Goal: Transaction & Acquisition: Register for event/course

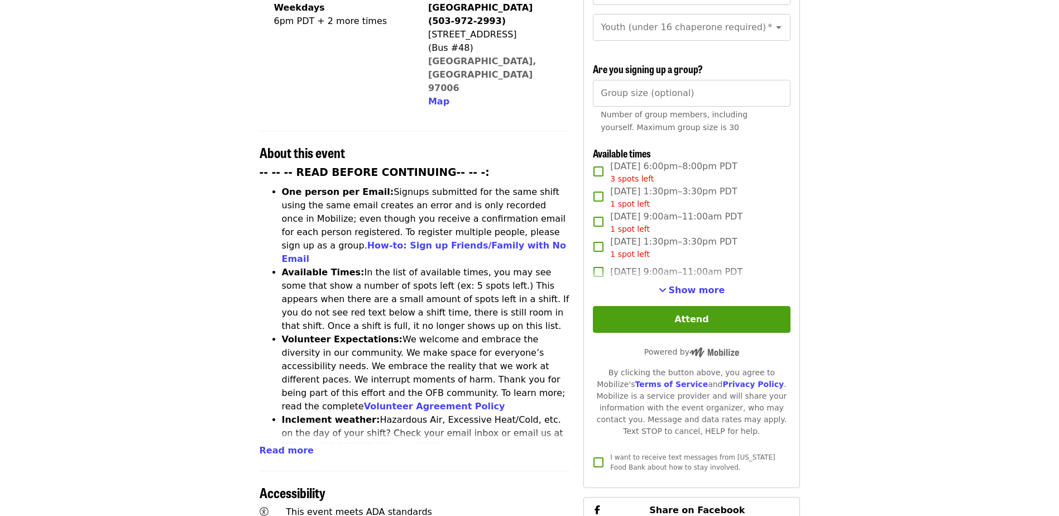
scroll to position [335, 0]
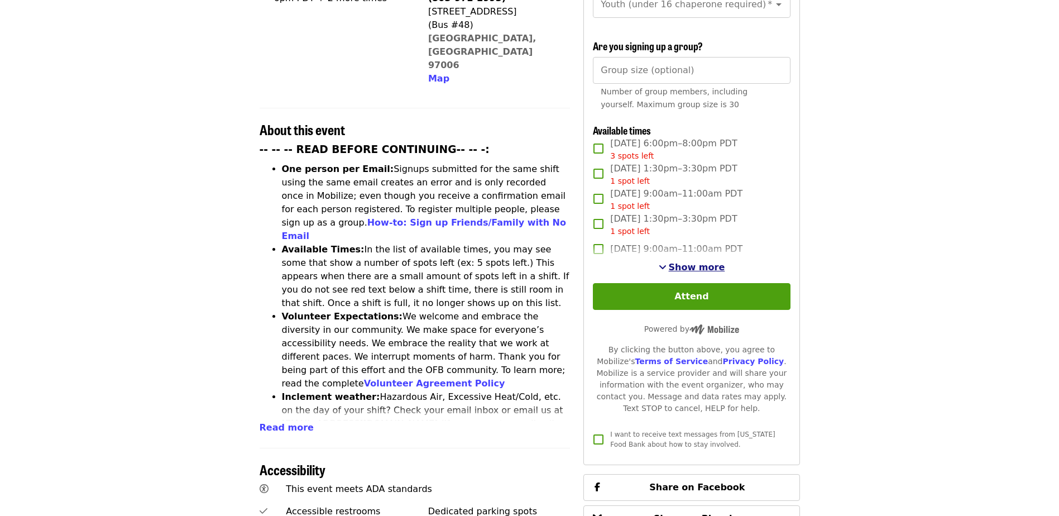
click at [686, 263] on span "Show more" at bounding box center [697, 267] width 56 height 11
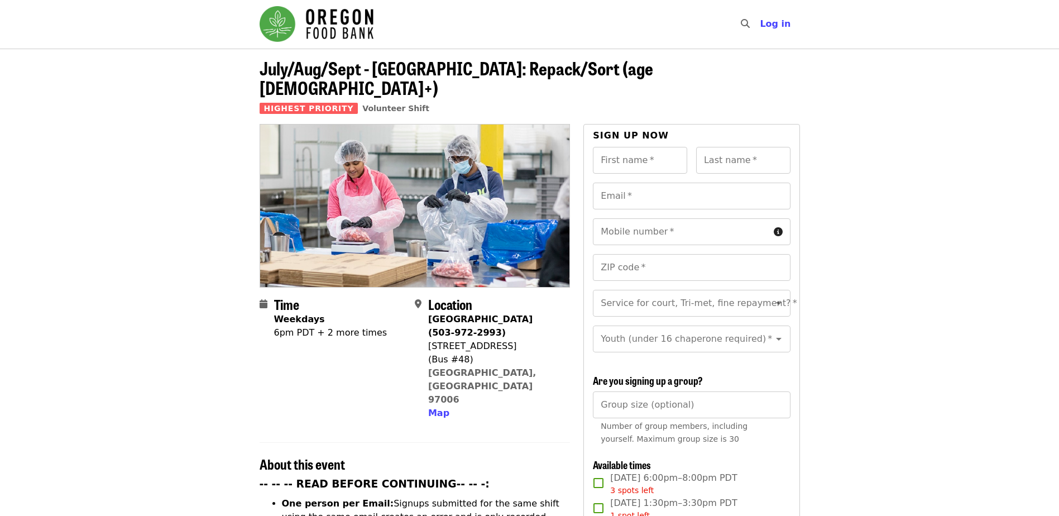
scroll to position [0, 0]
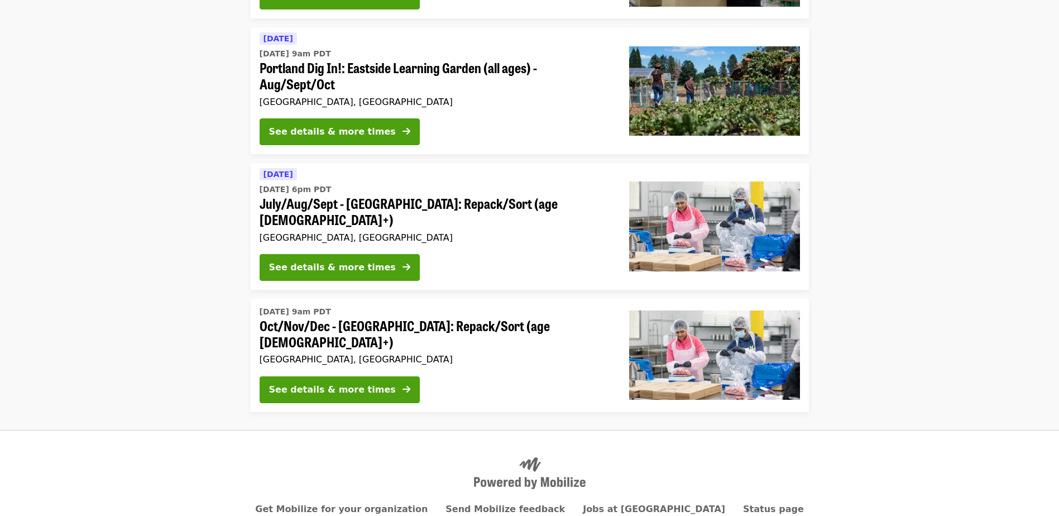
scroll to position [796, 0]
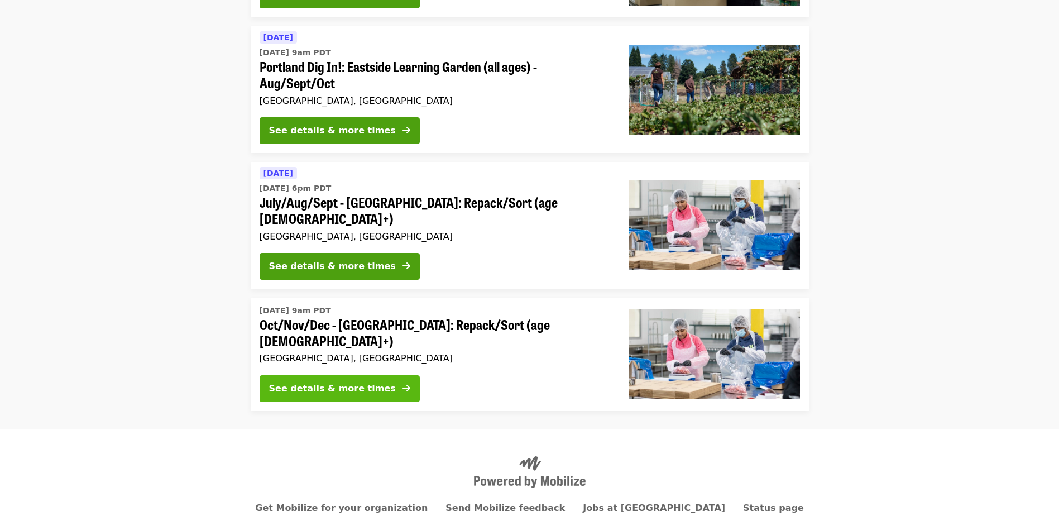
click at [340, 382] on div "See details & more times" at bounding box center [332, 388] width 127 height 13
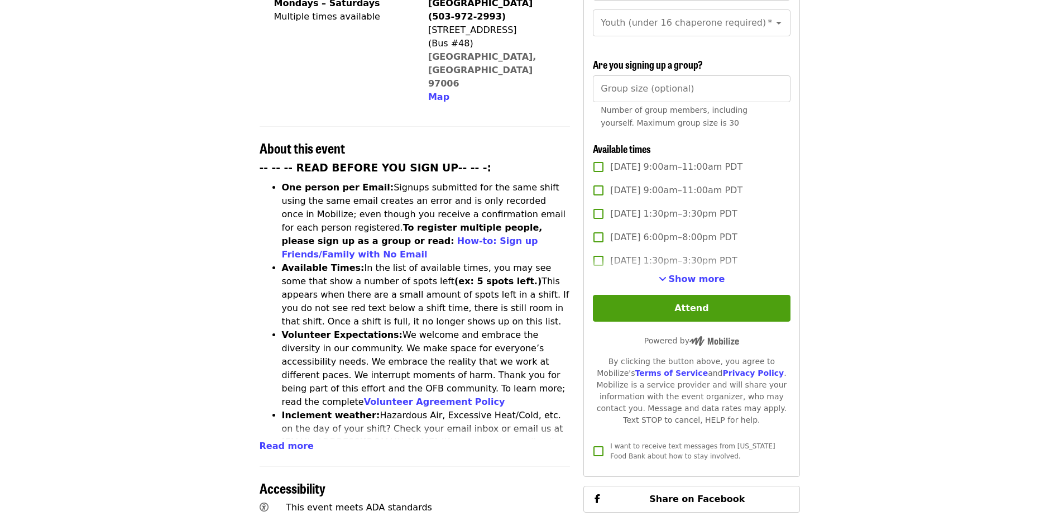
scroll to position [335, 0]
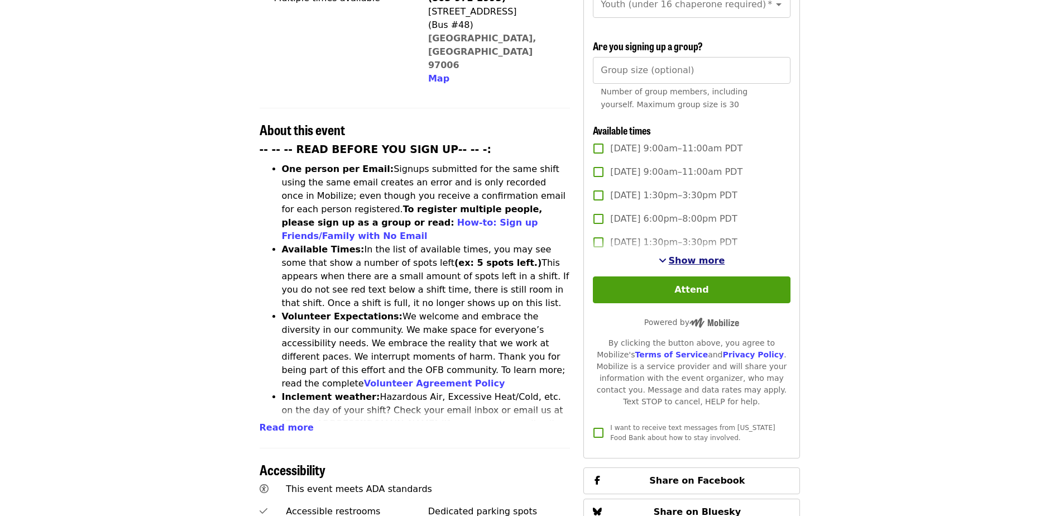
click at [699, 260] on span "Show more" at bounding box center [697, 260] width 56 height 11
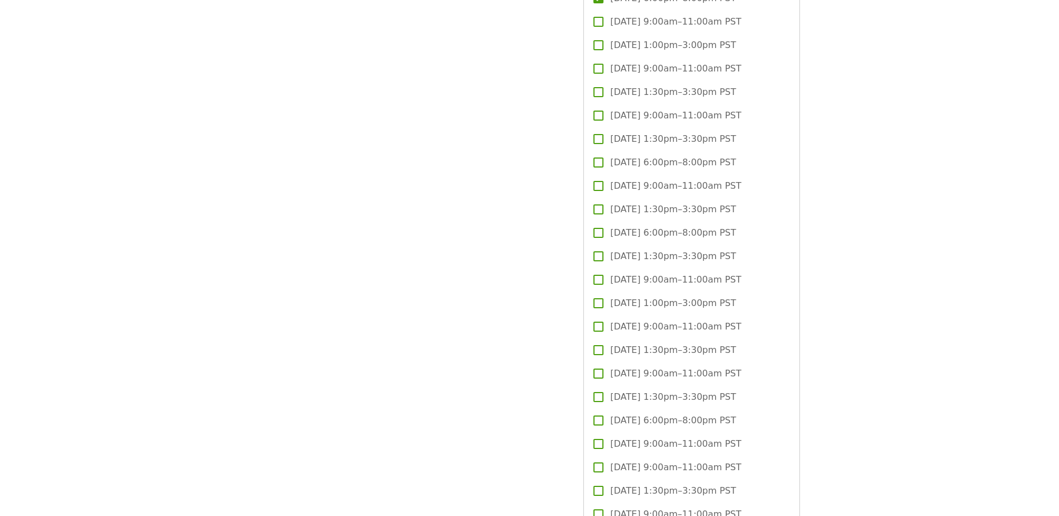
scroll to position [2177, 0]
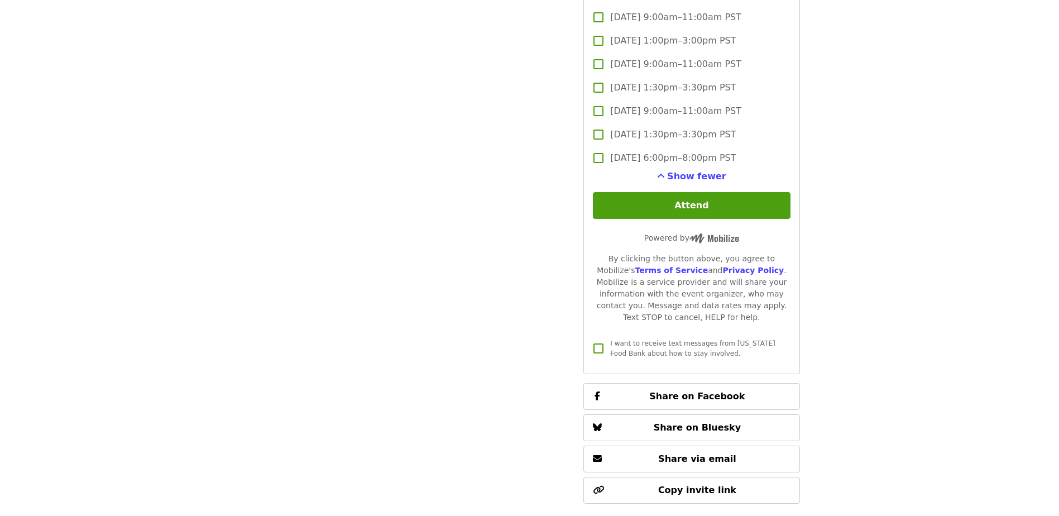
scroll to position [3404, 0]
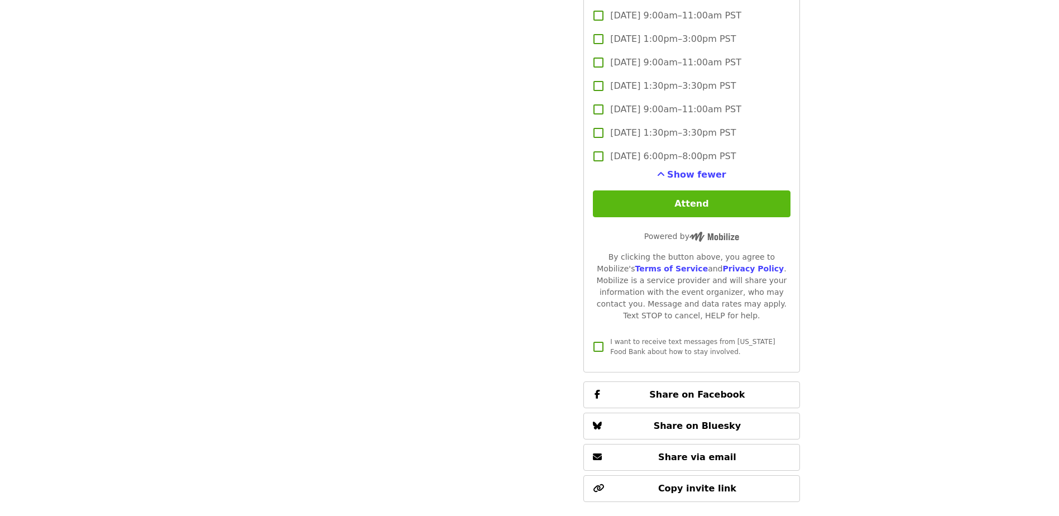
click at [714, 203] on button "Attend" at bounding box center [691, 203] width 197 height 27
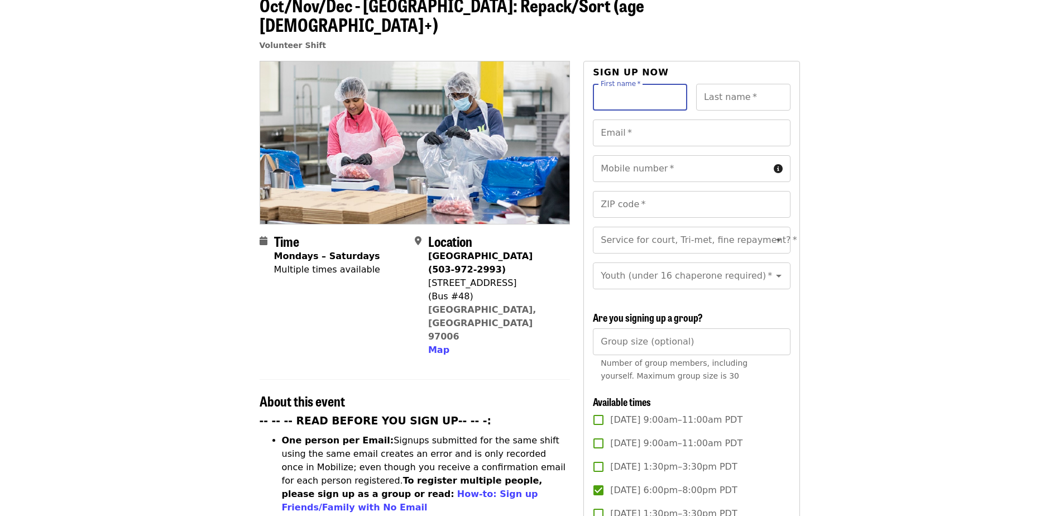
scroll to position [16, 0]
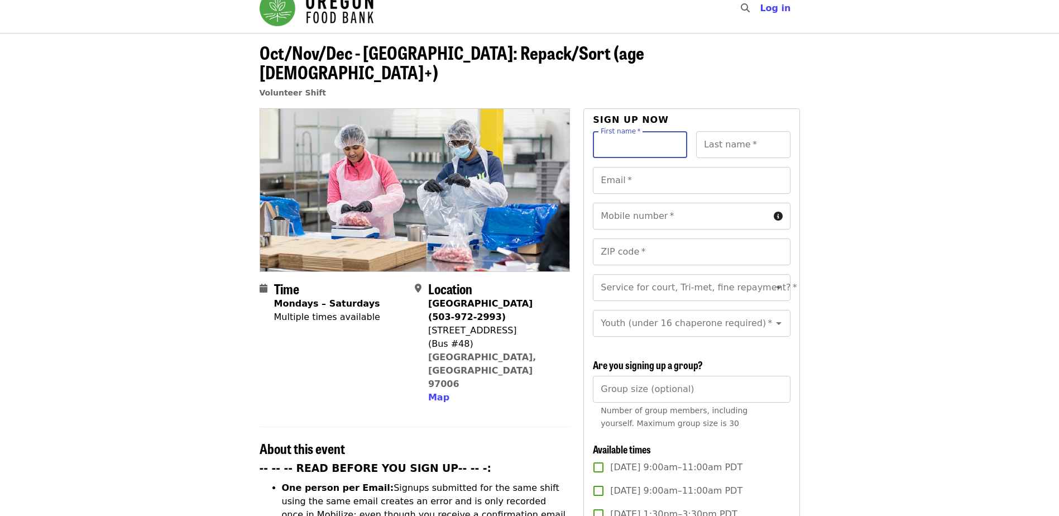
click at [652, 131] on input "First name   *" at bounding box center [640, 144] width 94 height 27
type input "*******"
type input "*********"
type input "**********"
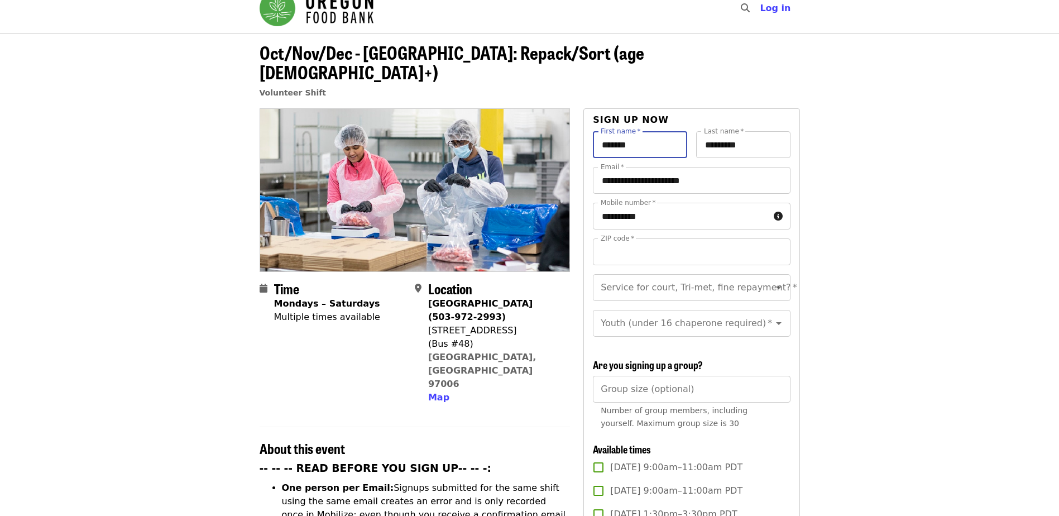
type input "*****"
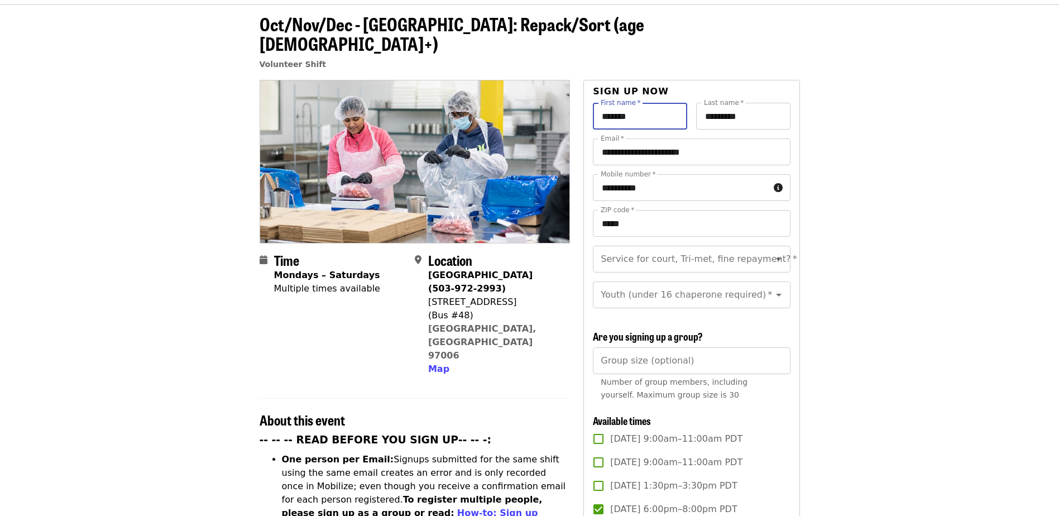
scroll to position [72, 0]
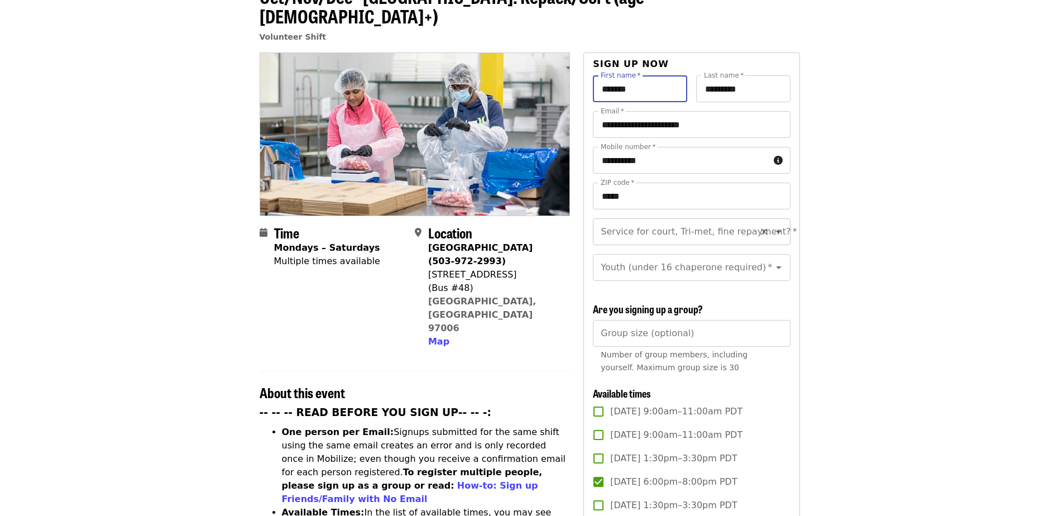
click at [772, 225] on icon "Open" at bounding box center [778, 231] width 13 height 13
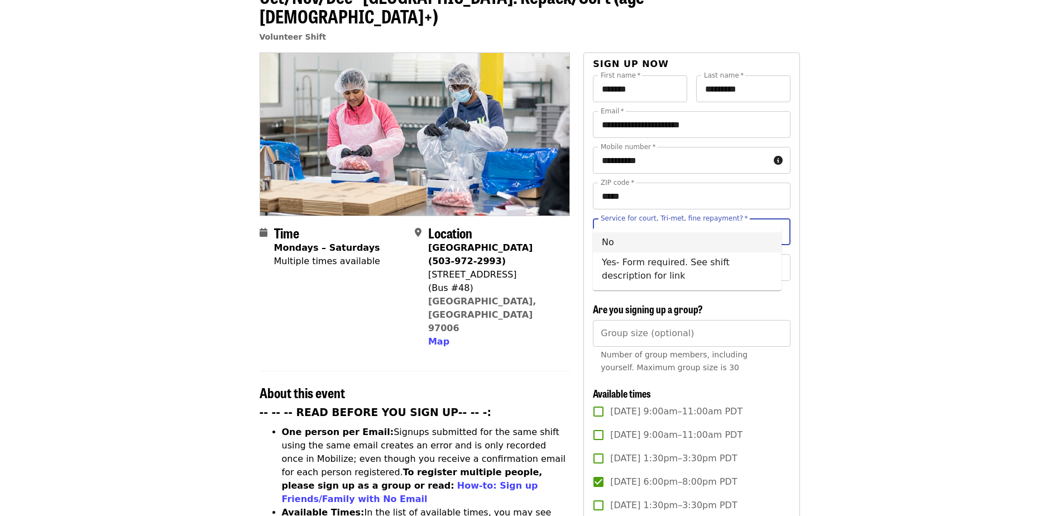
click at [675, 233] on li "No" at bounding box center [687, 242] width 189 height 20
type input "**"
click at [776, 266] on icon "Open" at bounding box center [779, 267] width 6 height 3
click at [662, 291] on li "16 and older" at bounding box center [687, 286] width 189 height 20
type input "**********"
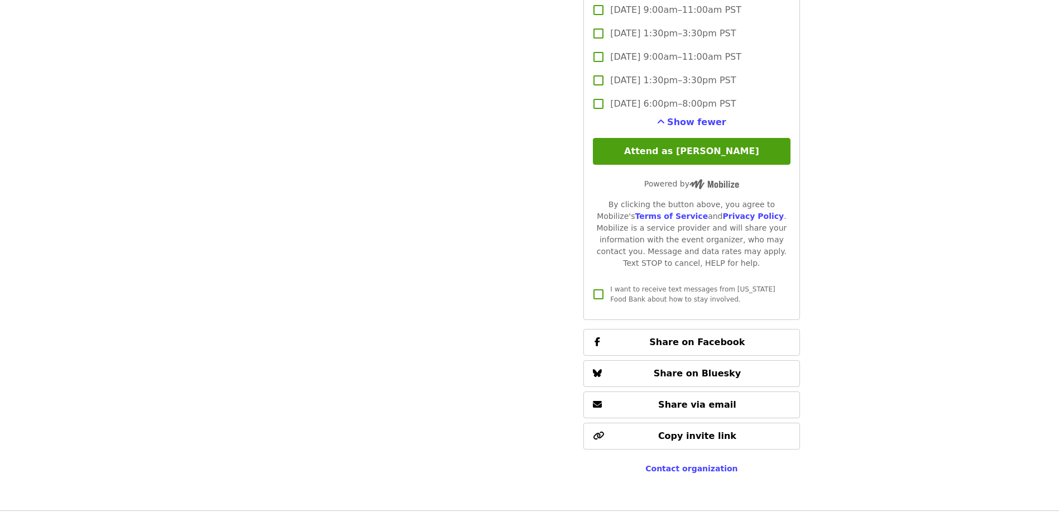
scroll to position [3532, 0]
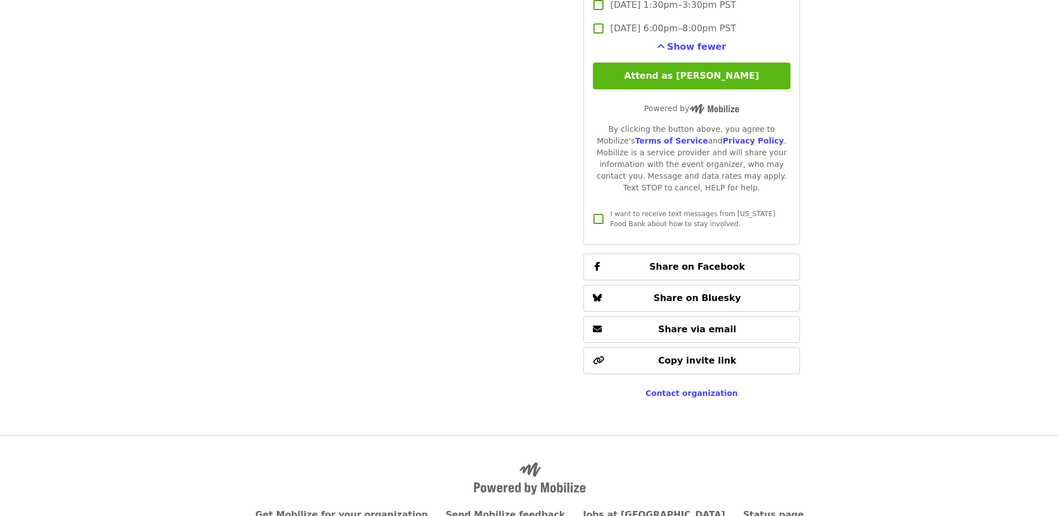
click at [692, 74] on button "Attend as [PERSON_NAME]" at bounding box center [691, 76] width 197 height 27
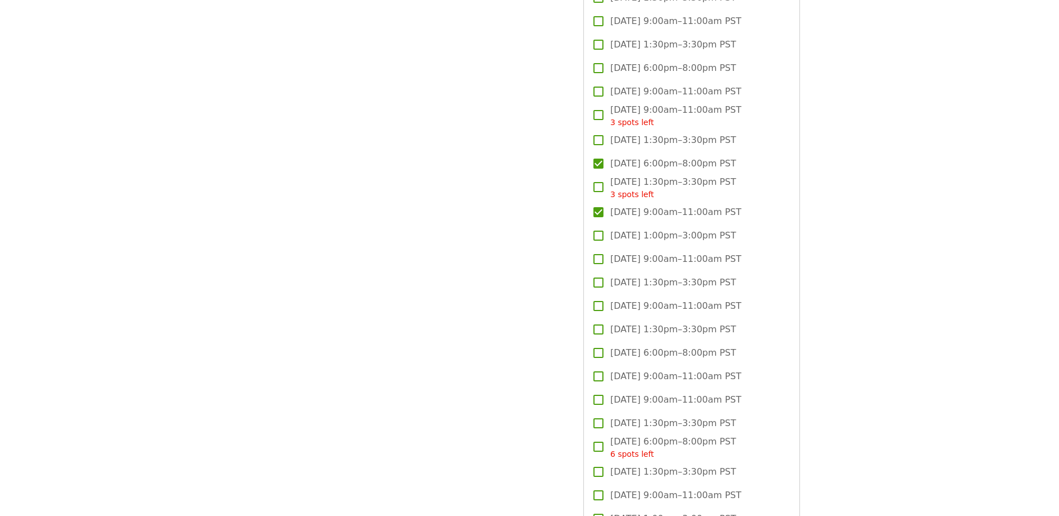
scroll to position [2520, 0]
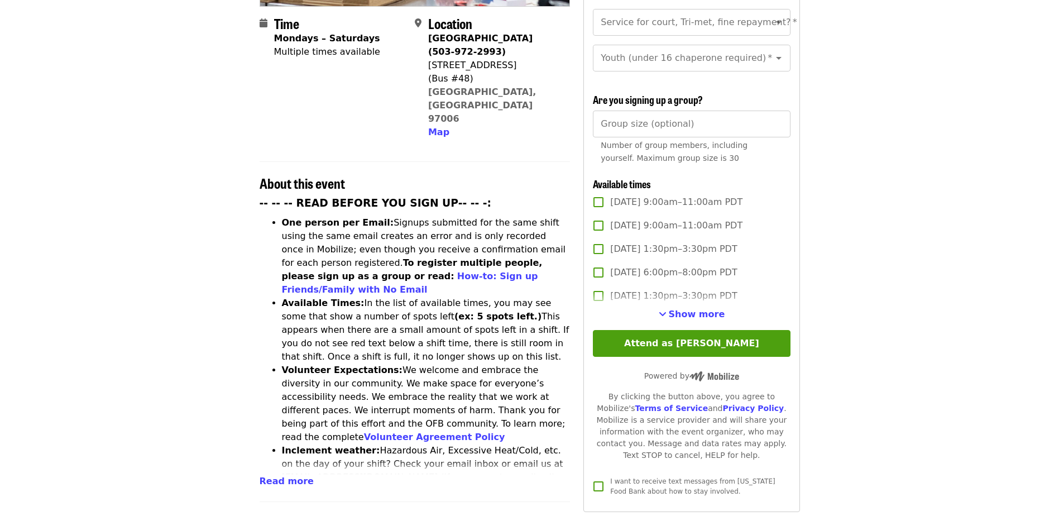
scroll to position [279, 0]
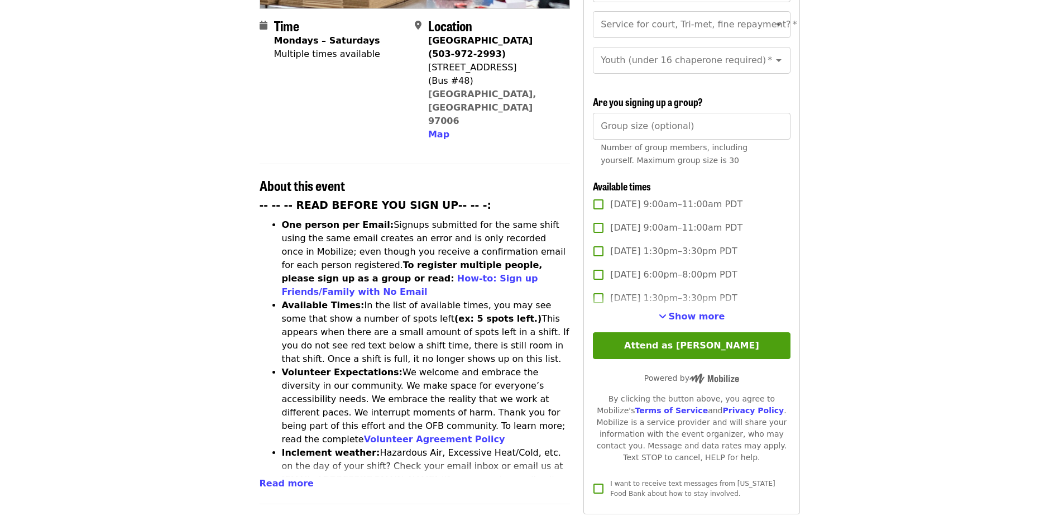
click at [698, 311] on span "Show more" at bounding box center [697, 316] width 56 height 11
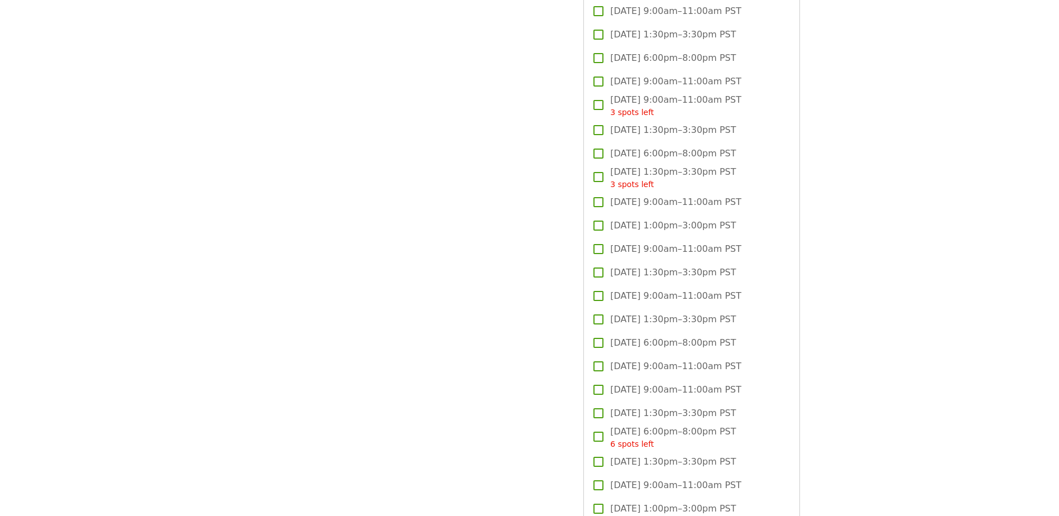
scroll to position [2790, 0]
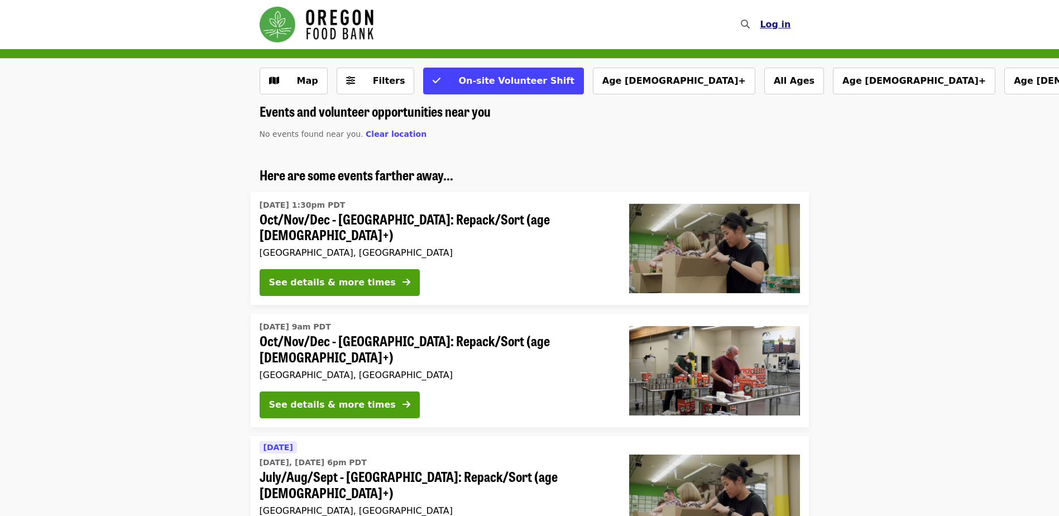
click at [774, 25] on span "Log in" at bounding box center [775, 24] width 31 height 11
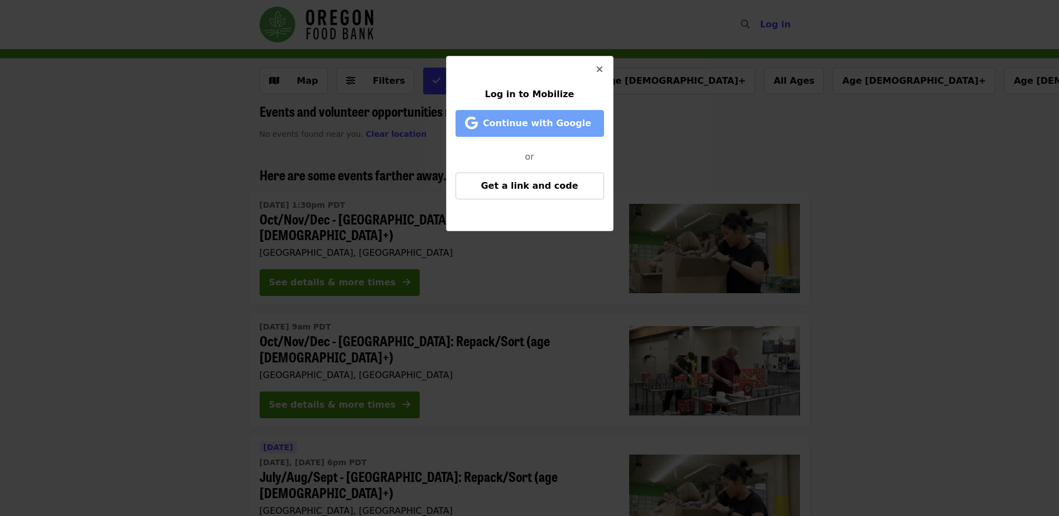
click at [556, 126] on span "Continue with Google" at bounding box center [537, 123] width 108 height 11
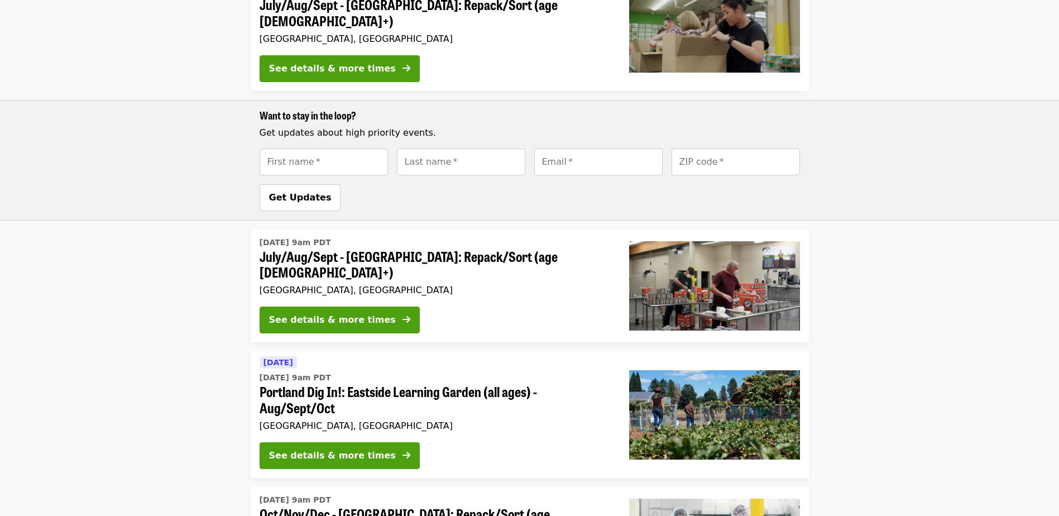
scroll to position [446, 0]
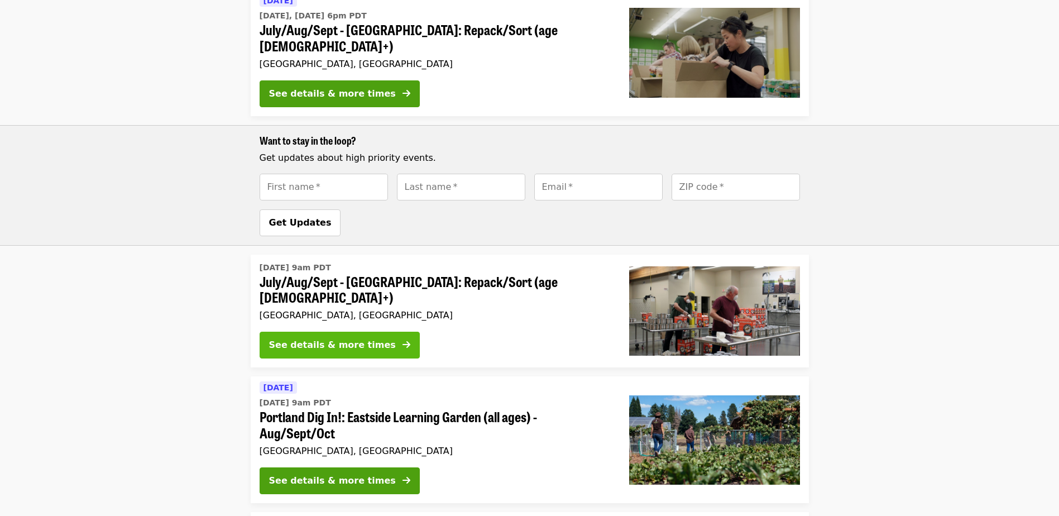
click at [342, 338] on div "See details & more times" at bounding box center [332, 344] width 127 height 13
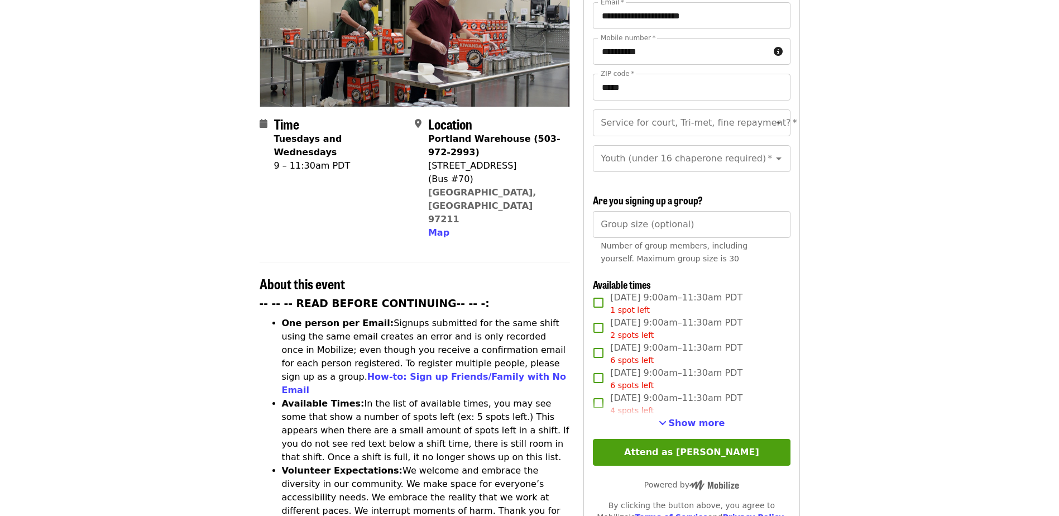
scroll to position [223, 0]
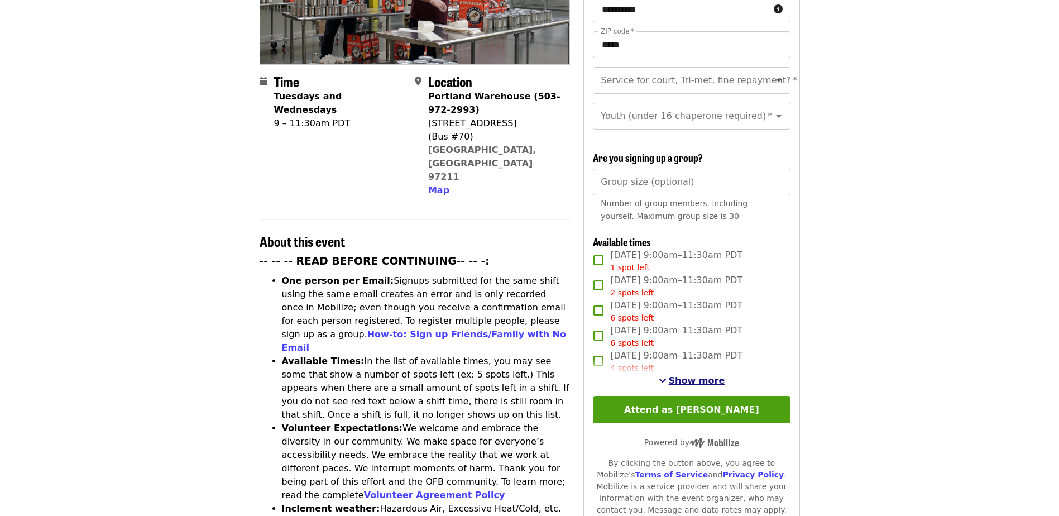
click at [698, 378] on span "Show more" at bounding box center [697, 380] width 56 height 11
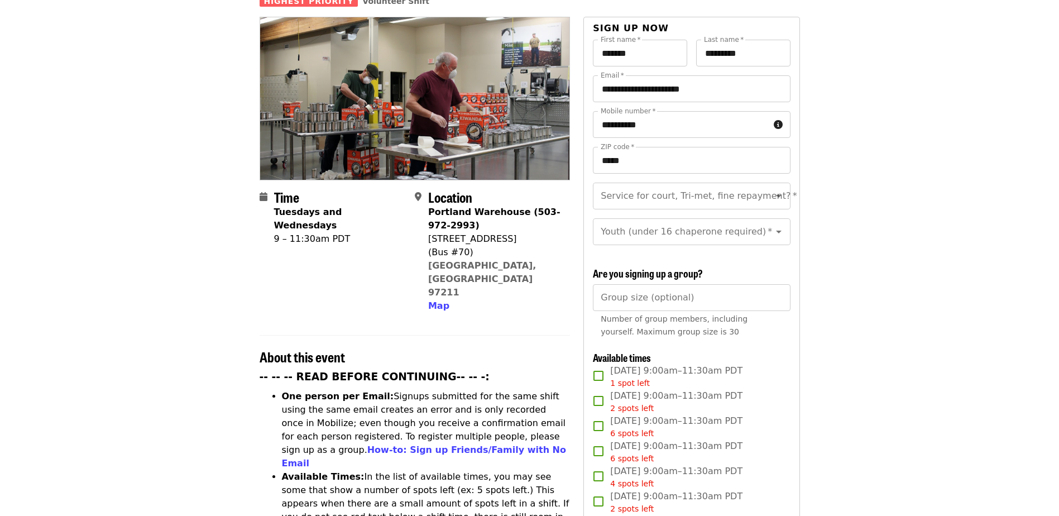
scroll to position [0, 0]
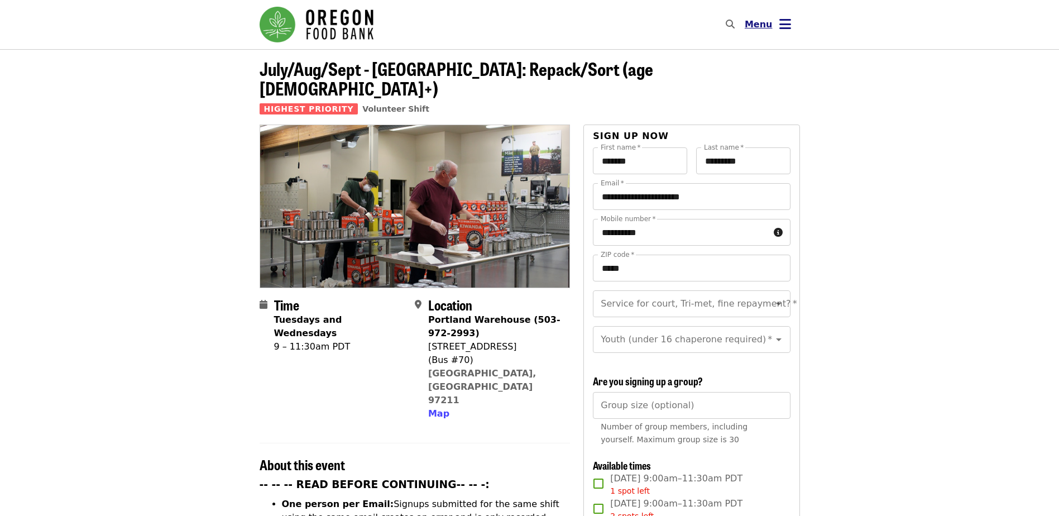
click at [780, 25] on icon "bars icon" at bounding box center [785, 24] width 12 height 16
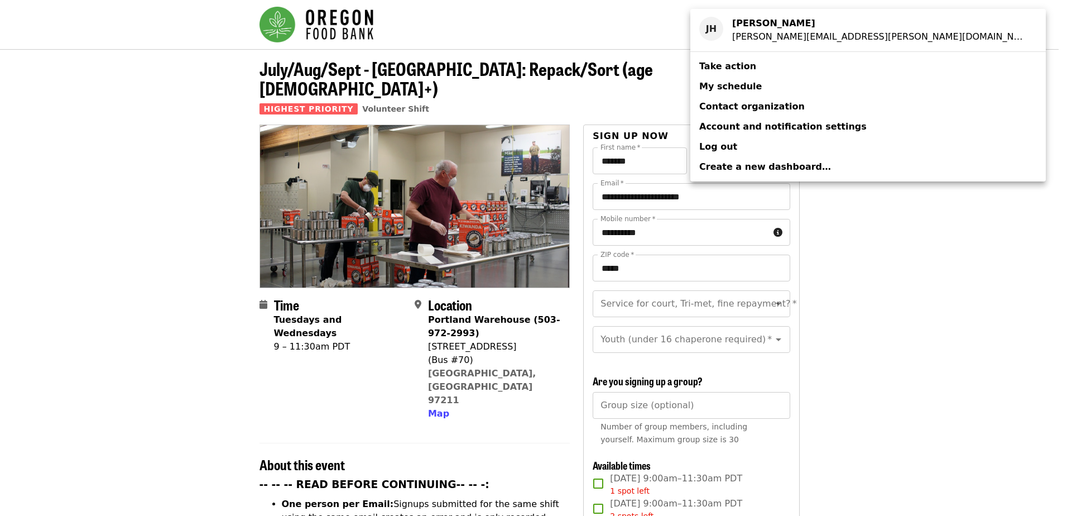
click at [733, 85] on span "My schedule" at bounding box center [730, 86] width 63 height 11
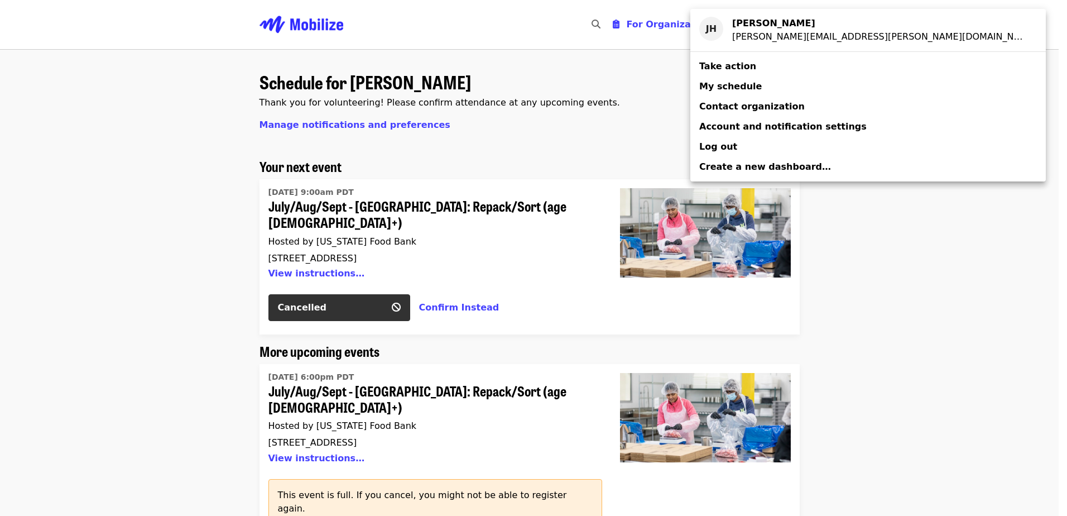
click at [162, 307] on div "Account menu" at bounding box center [533, 258] width 1067 height 516
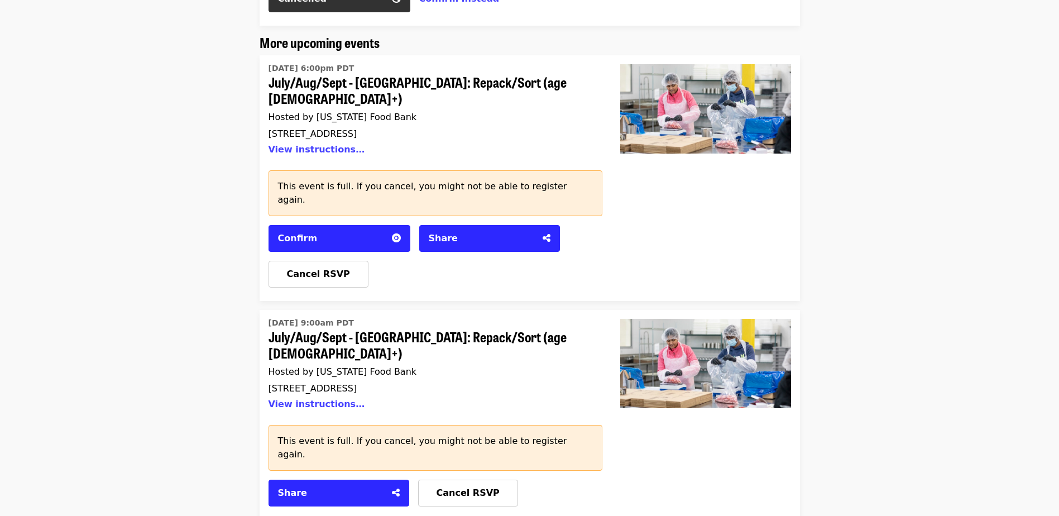
scroll to position [335, 0]
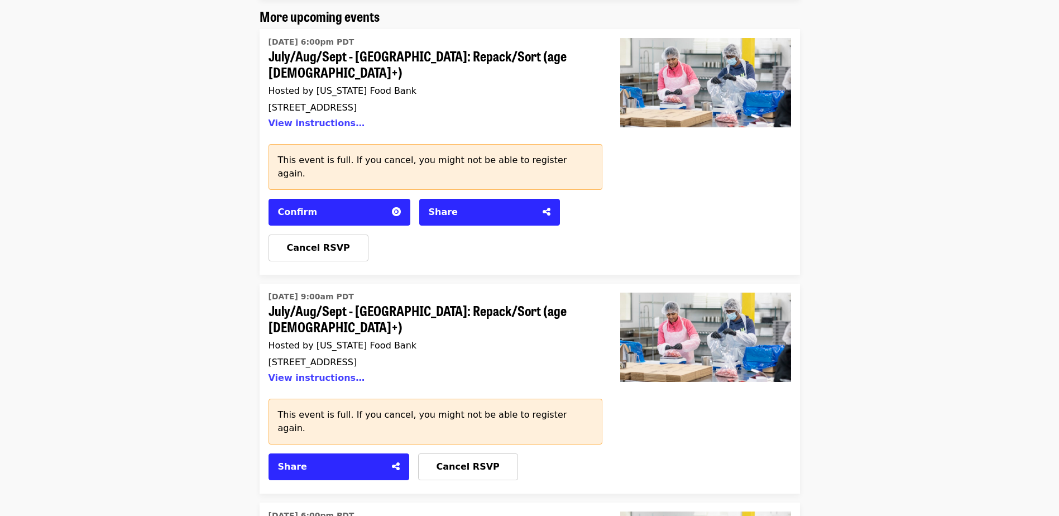
click at [333, 291] on time "Thu, Aug 21 @ 9:00am PDT" at bounding box center [310, 297] width 85 height 12
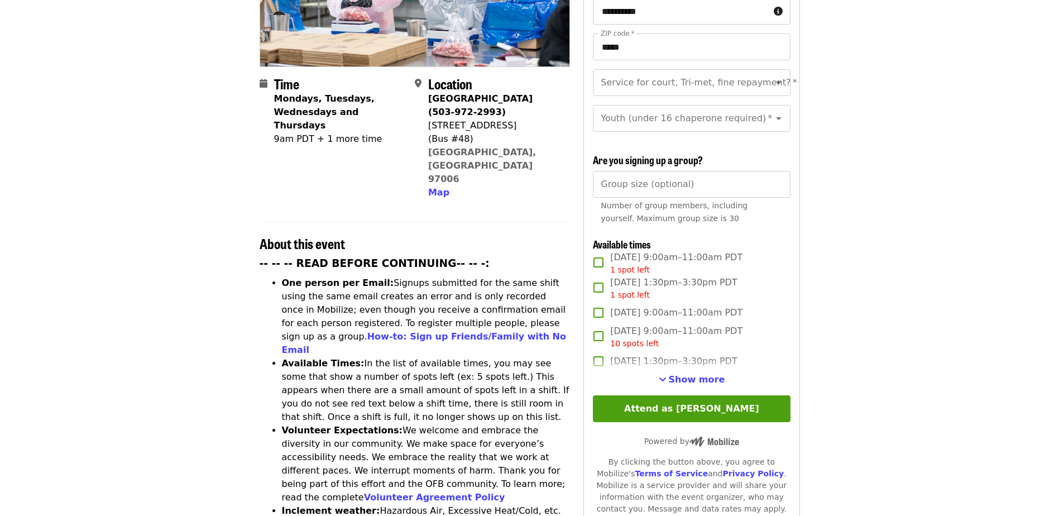
scroll to position [223, 0]
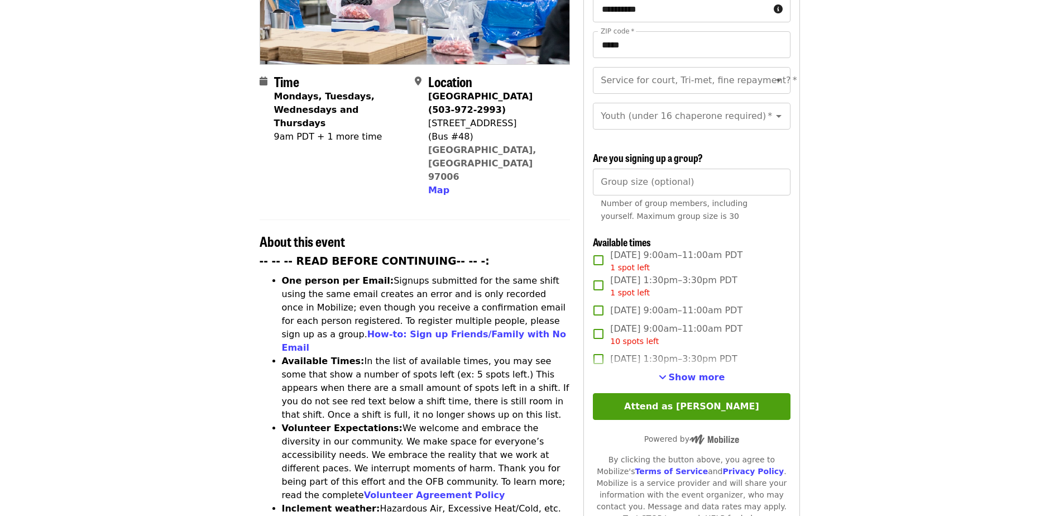
click at [688, 372] on span "Show more" at bounding box center [697, 377] width 56 height 11
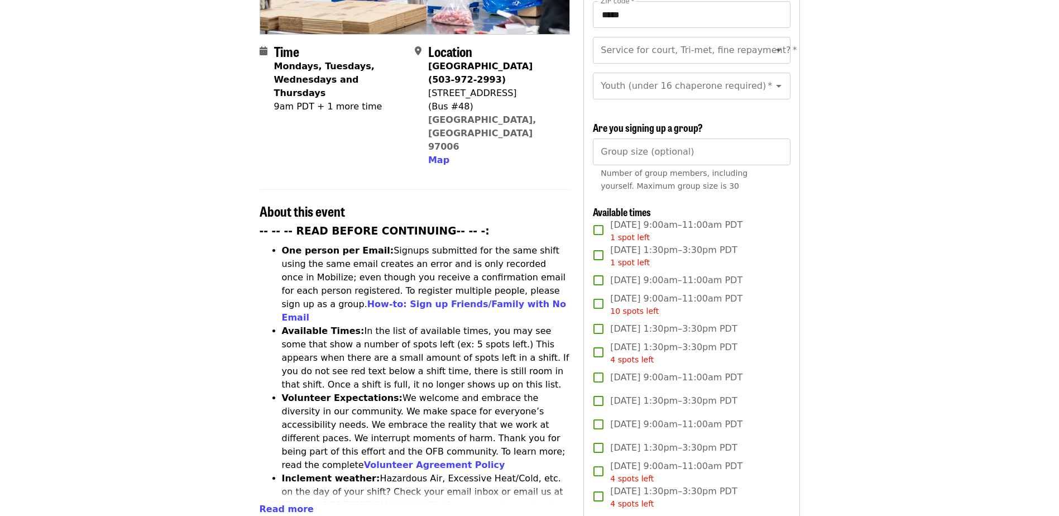
scroll to position [279, 0]
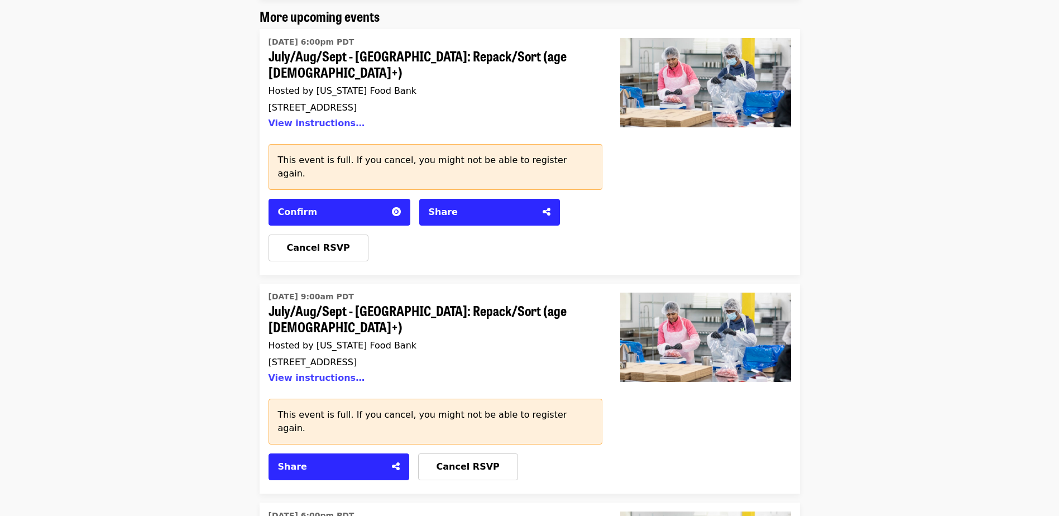
scroll to position [391, 0]
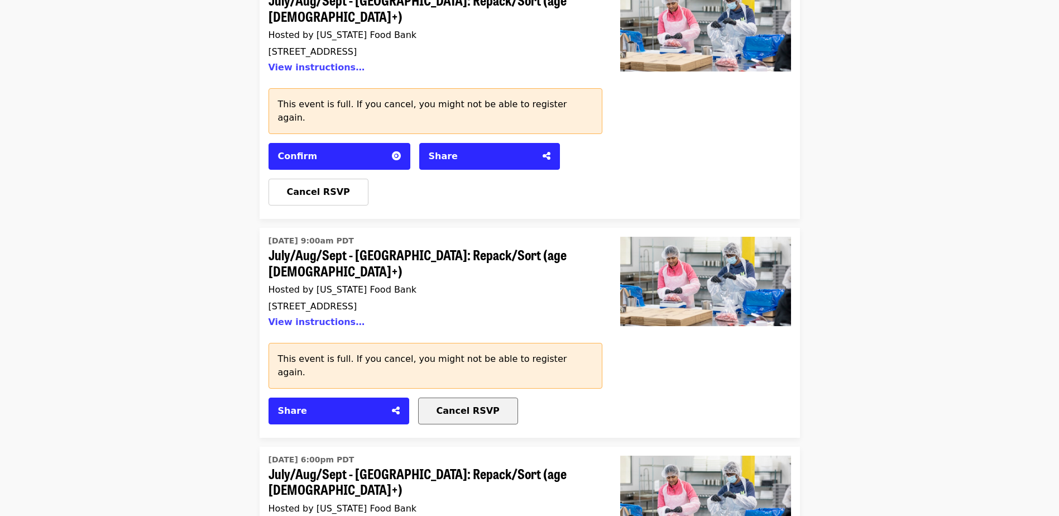
click at [467, 405] on span "Cancel RSVP" at bounding box center [467, 410] width 63 height 11
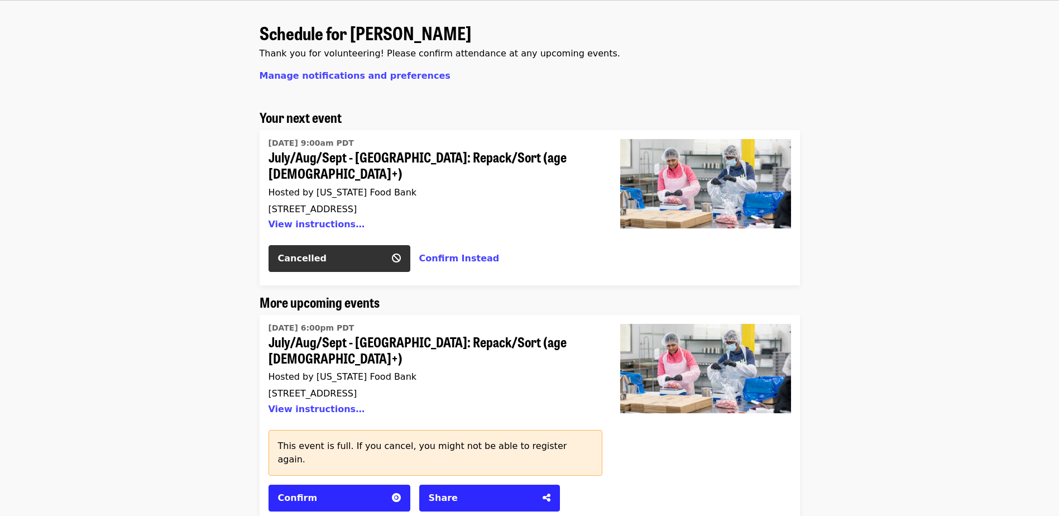
scroll to position [0, 0]
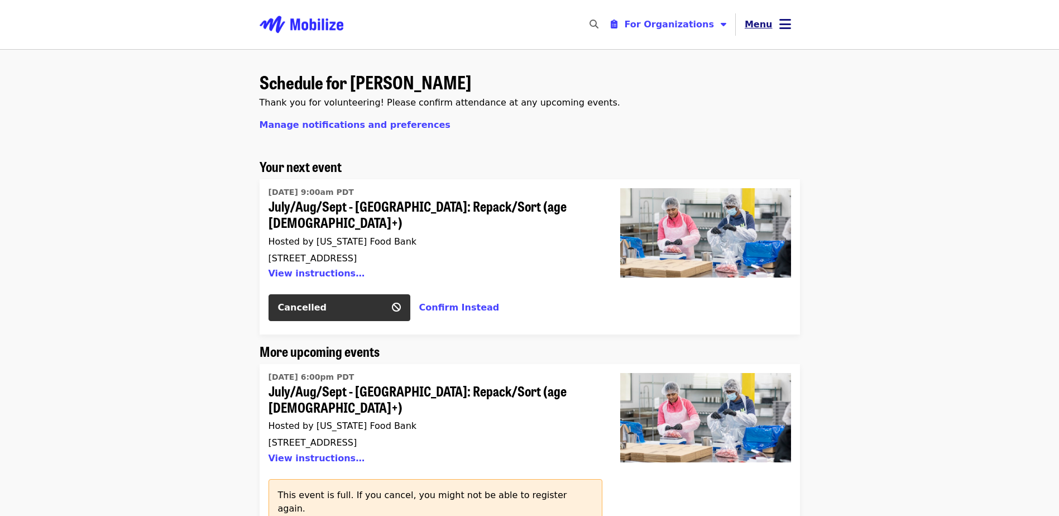
click at [762, 22] on span "Menu" at bounding box center [758, 24] width 28 height 11
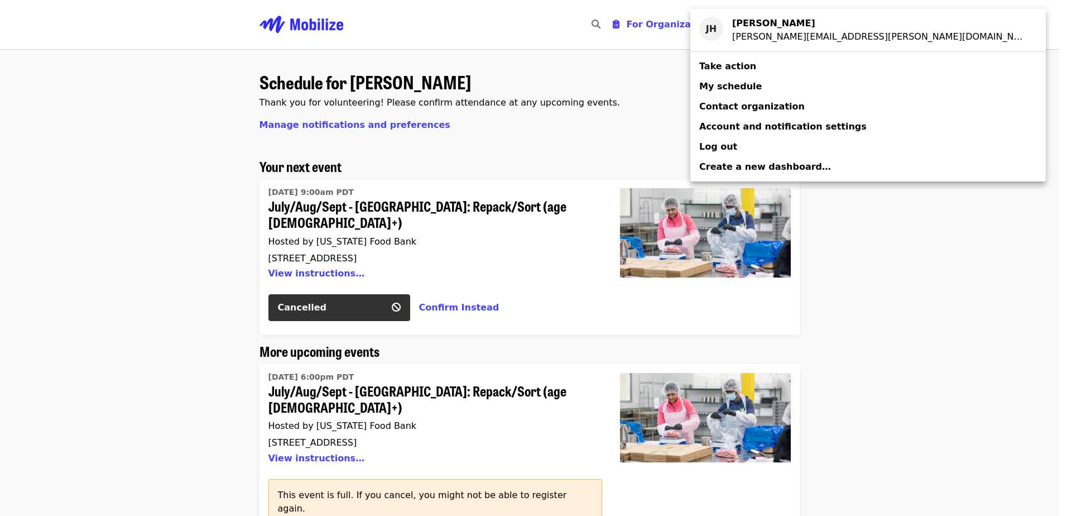
click at [722, 84] on span "My schedule" at bounding box center [730, 86] width 63 height 11
click at [925, 123] on div "Account menu" at bounding box center [533, 258] width 1067 height 516
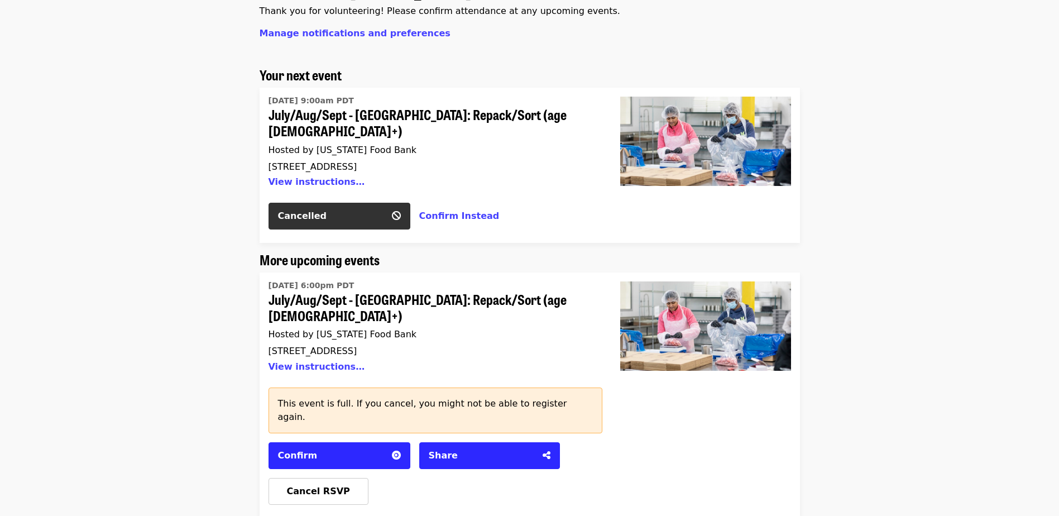
scroll to position [112, 0]
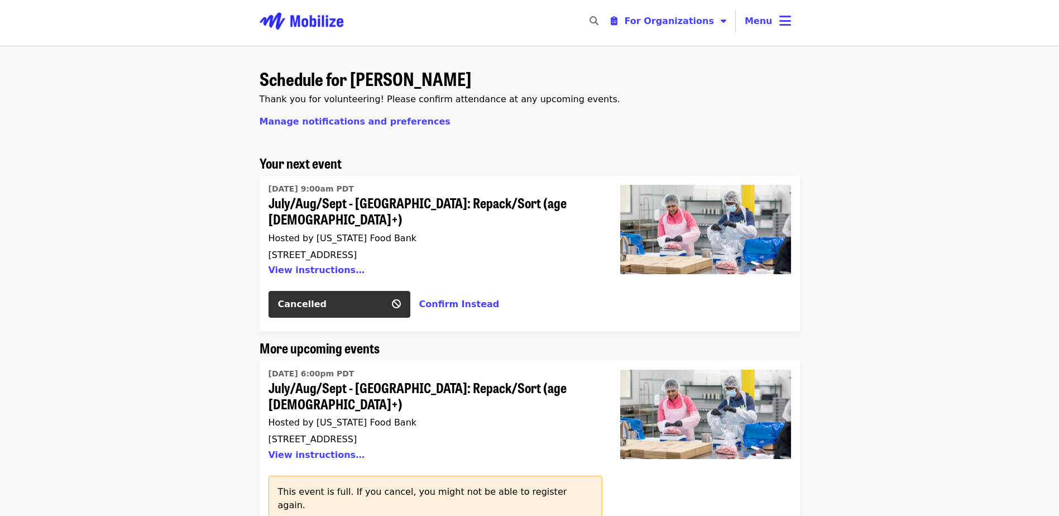
scroll to position [0, 0]
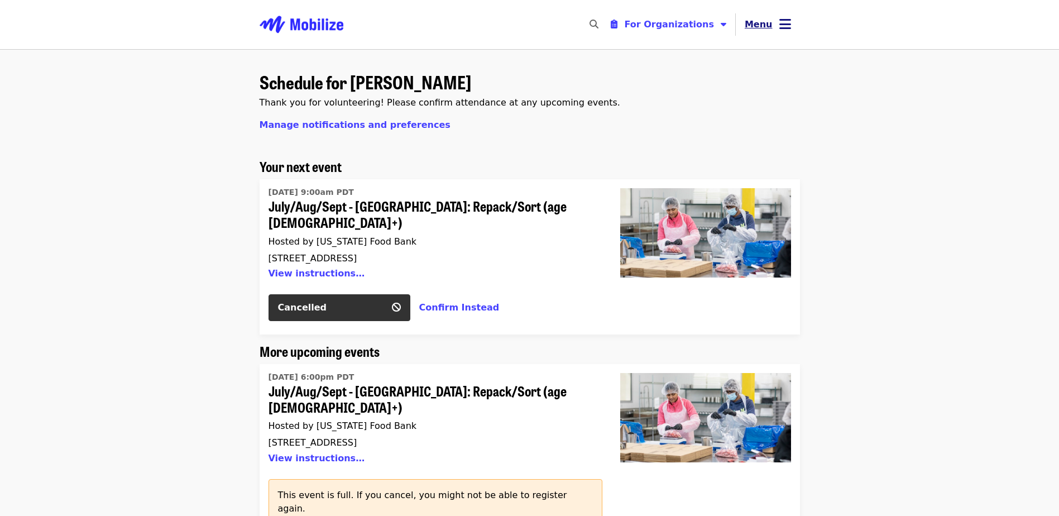
click at [775, 24] on button "Menu" at bounding box center [768, 24] width 64 height 27
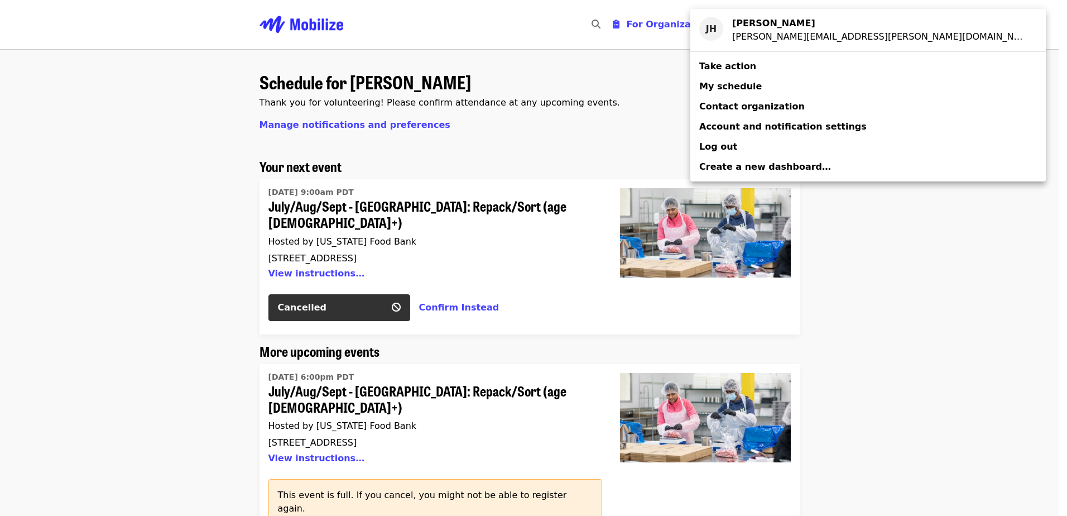
click at [873, 175] on div "Account menu" at bounding box center [533, 258] width 1067 height 516
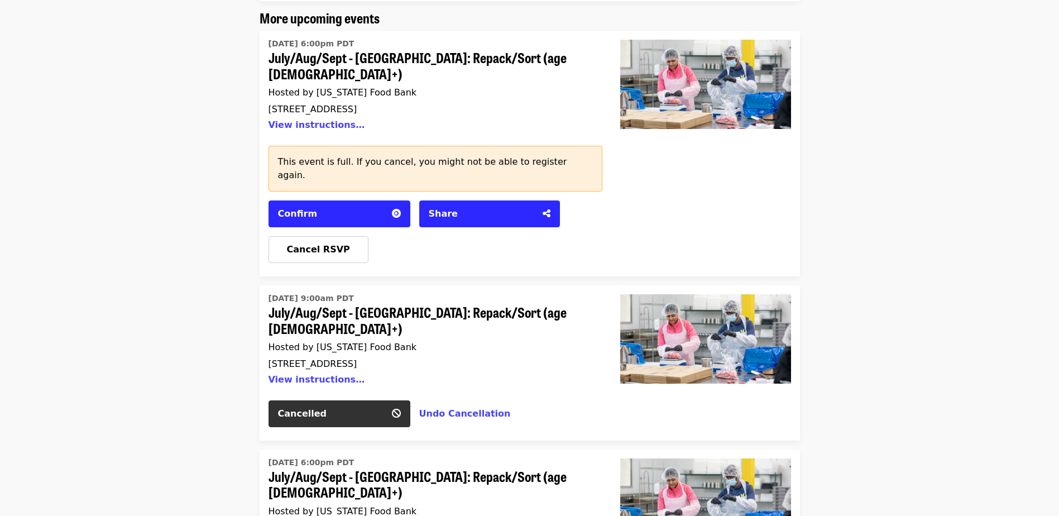
scroll to position [335, 0]
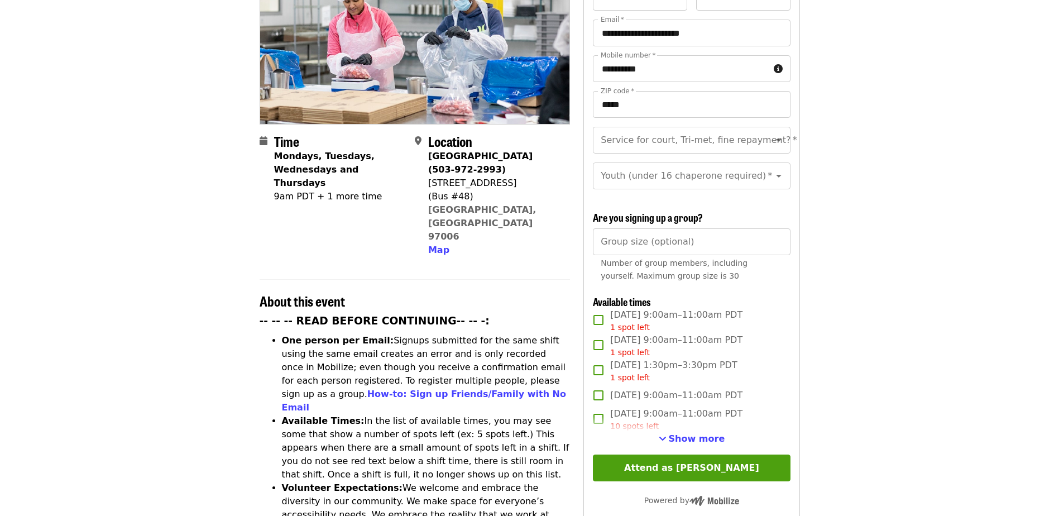
scroll to position [167, 0]
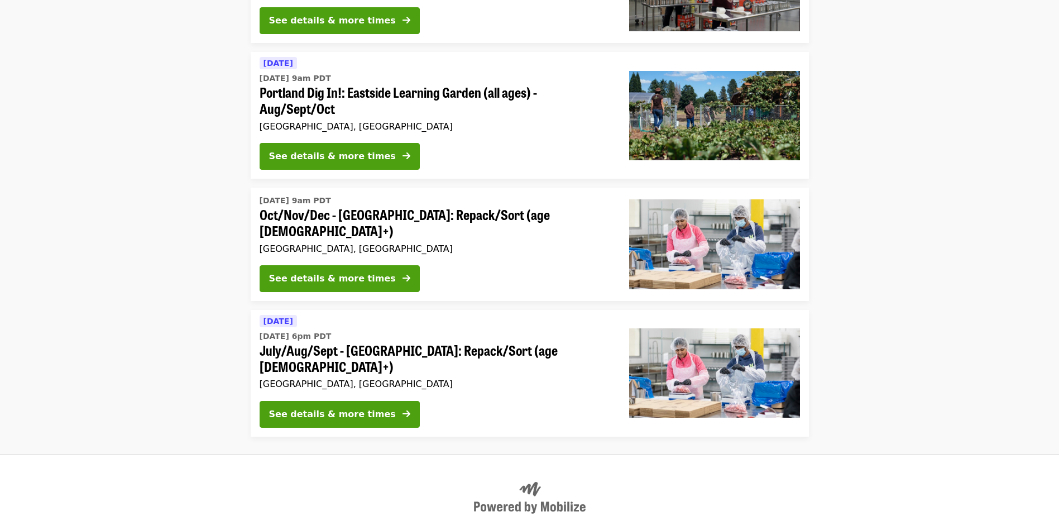
scroll to position [796, 0]
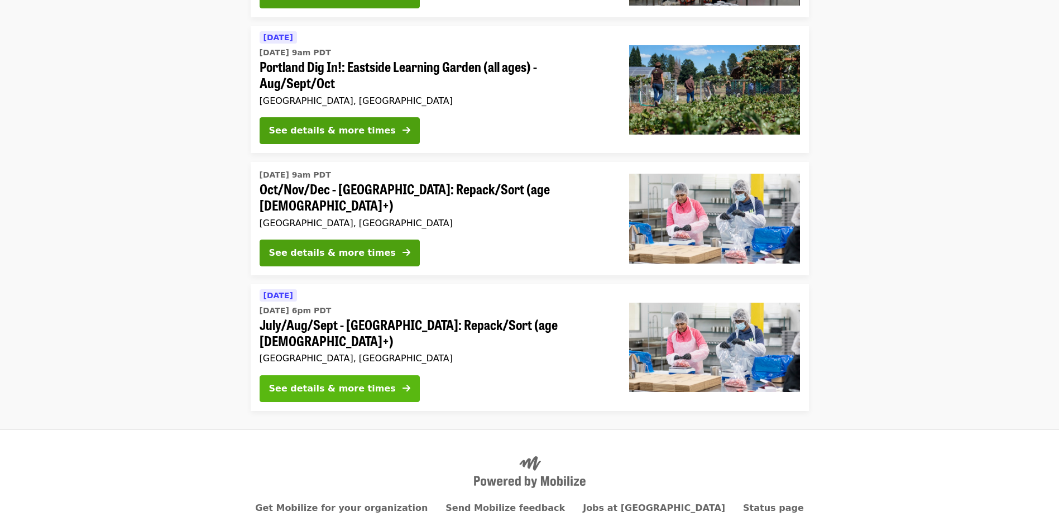
click at [341, 382] on div "See details & more times" at bounding box center [332, 388] width 127 height 13
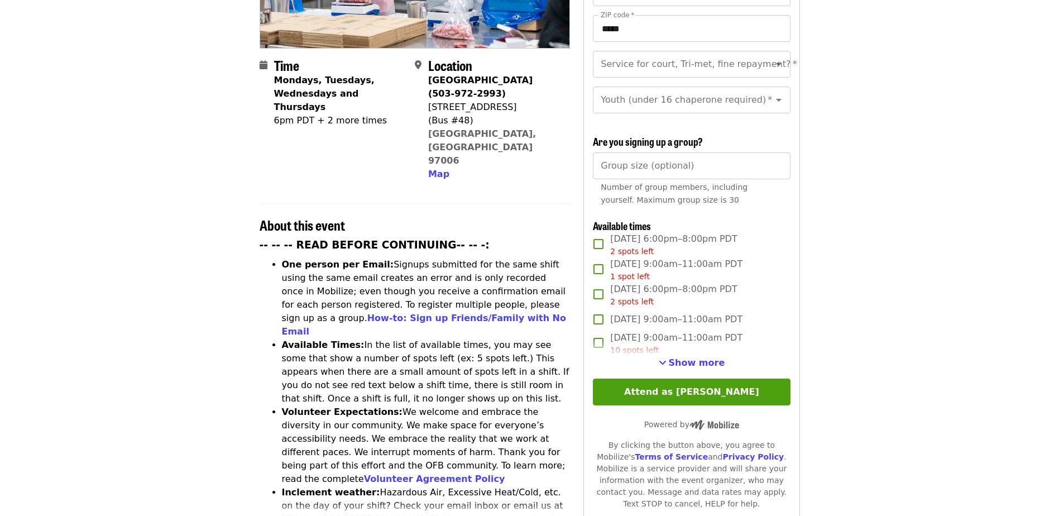
scroll to position [279, 0]
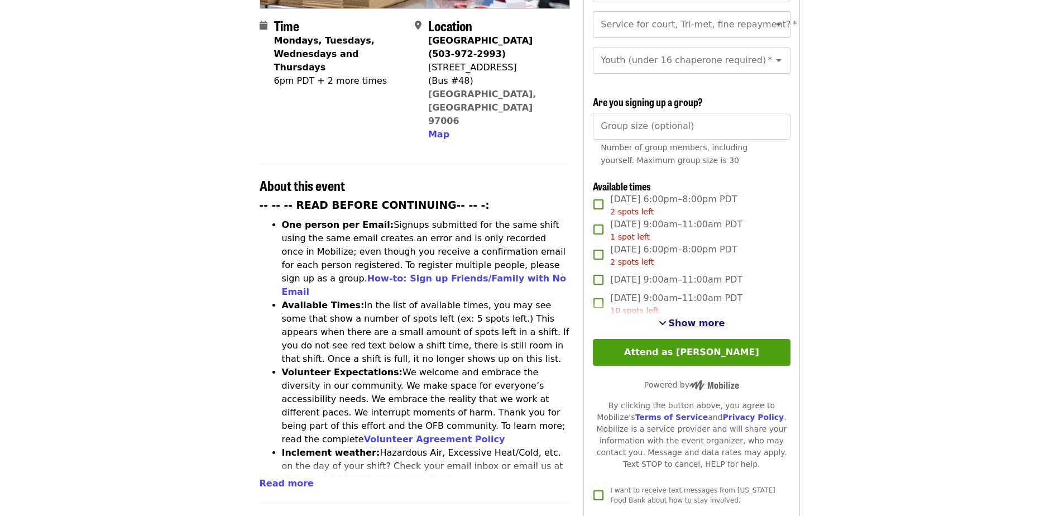
click at [694, 318] on span "Show more" at bounding box center [697, 323] width 56 height 11
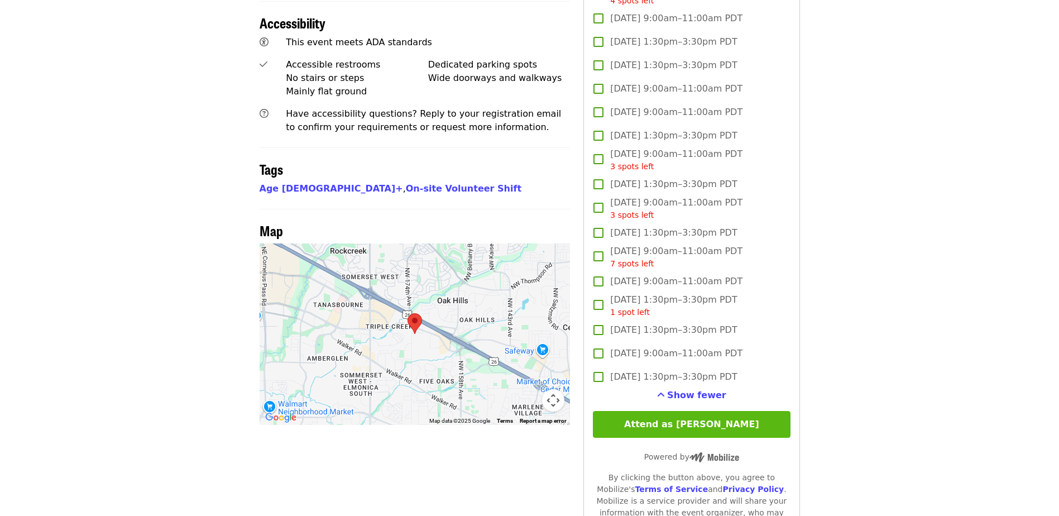
click at [709, 417] on button "Attend as [PERSON_NAME]" at bounding box center [691, 424] width 197 height 27
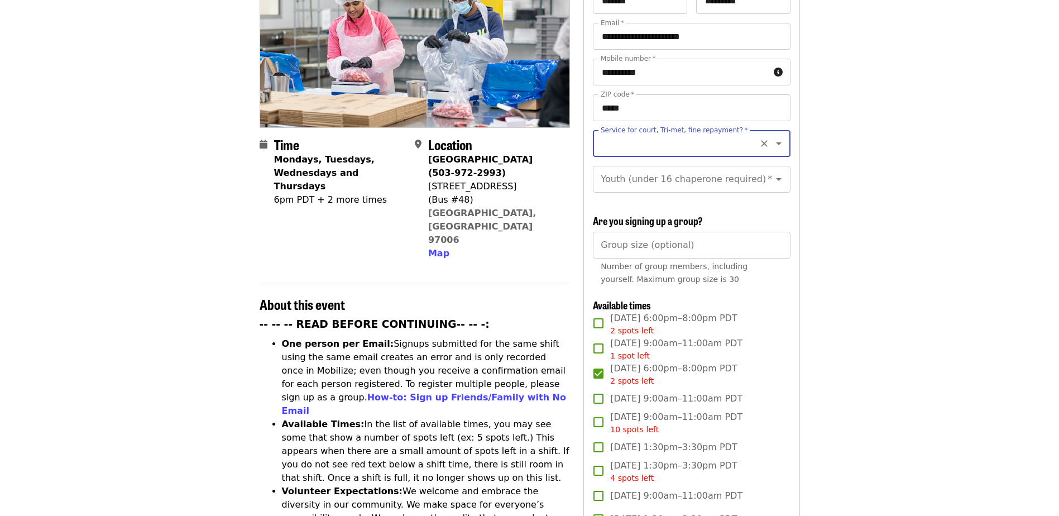
scroll to position [50, 0]
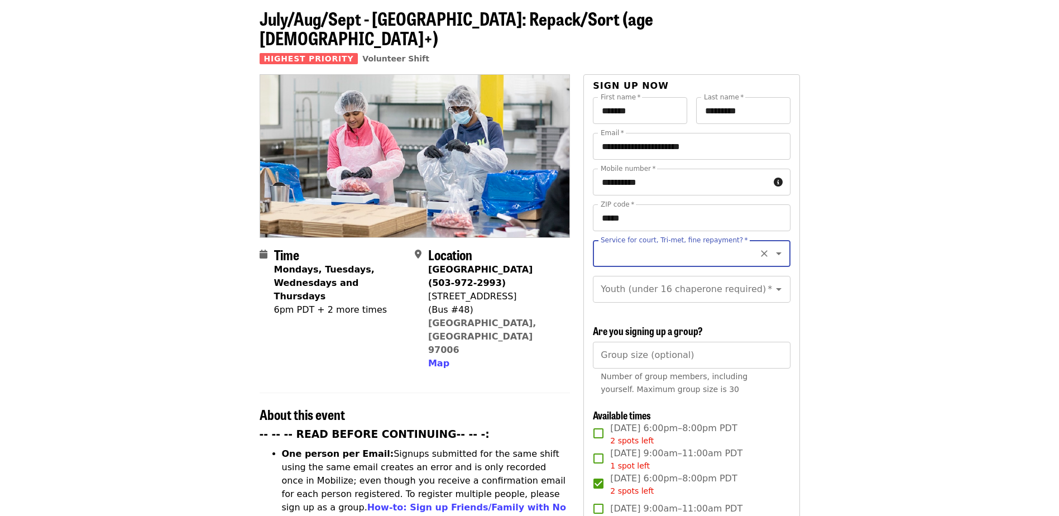
click at [772, 247] on icon "Open" at bounding box center [778, 253] width 13 height 13
click at [607, 268] on li "No" at bounding box center [687, 264] width 189 height 20
type input "**"
click at [776, 288] on icon "Open" at bounding box center [779, 289] width 6 height 3
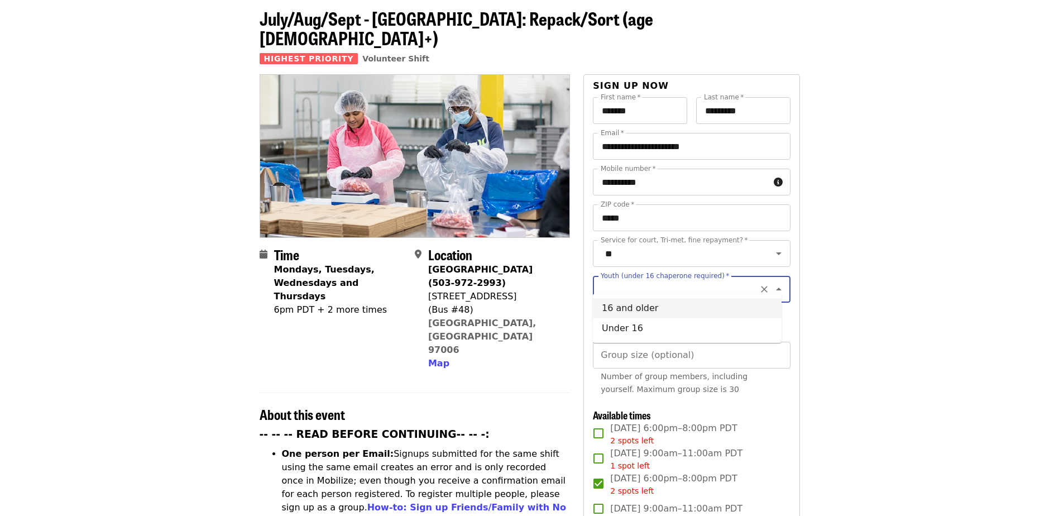
click at [638, 305] on li "16 and older" at bounding box center [687, 308] width 189 height 20
type input "**********"
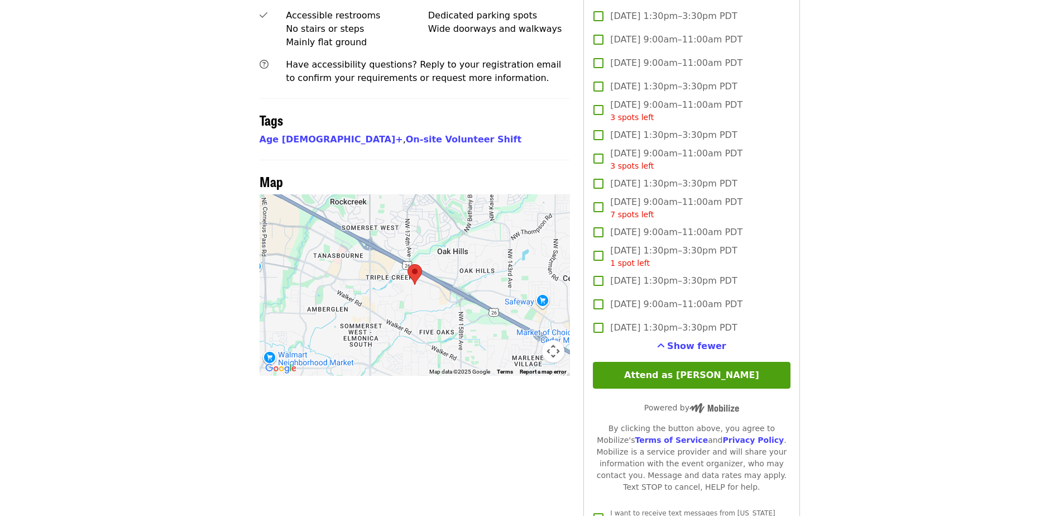
scroll to position [832, 0]
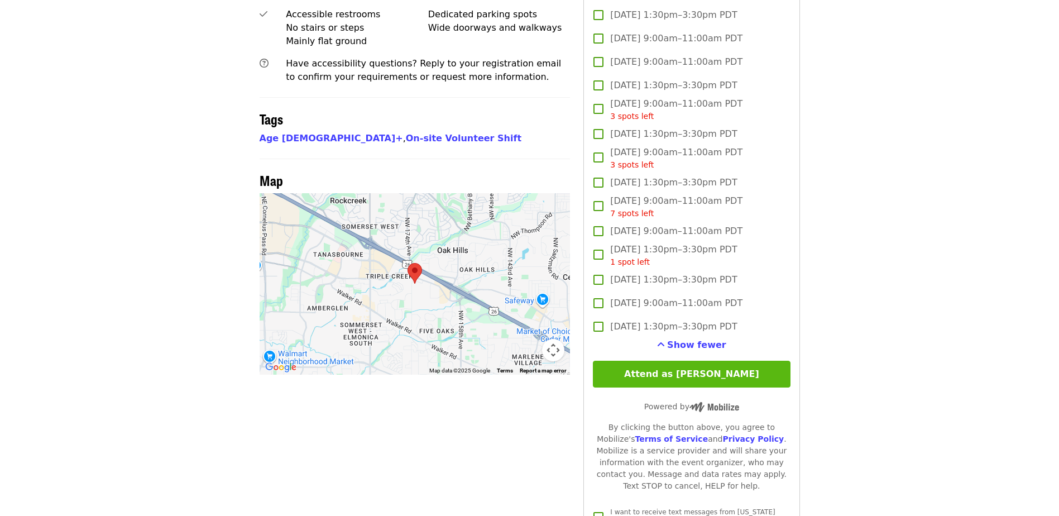
click at [690, 374] on button "Attend as [PERSON_NAME]" at bounding box center [691, 374] width 197 height 27
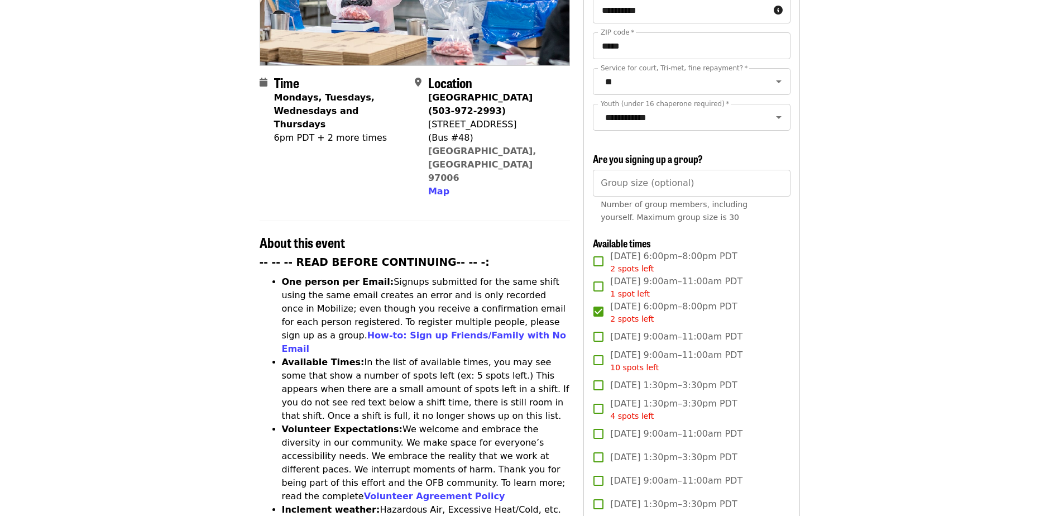
scroll to position [223, 0]
